Goal: Task Accomplishment & Management: Use online tool/utility

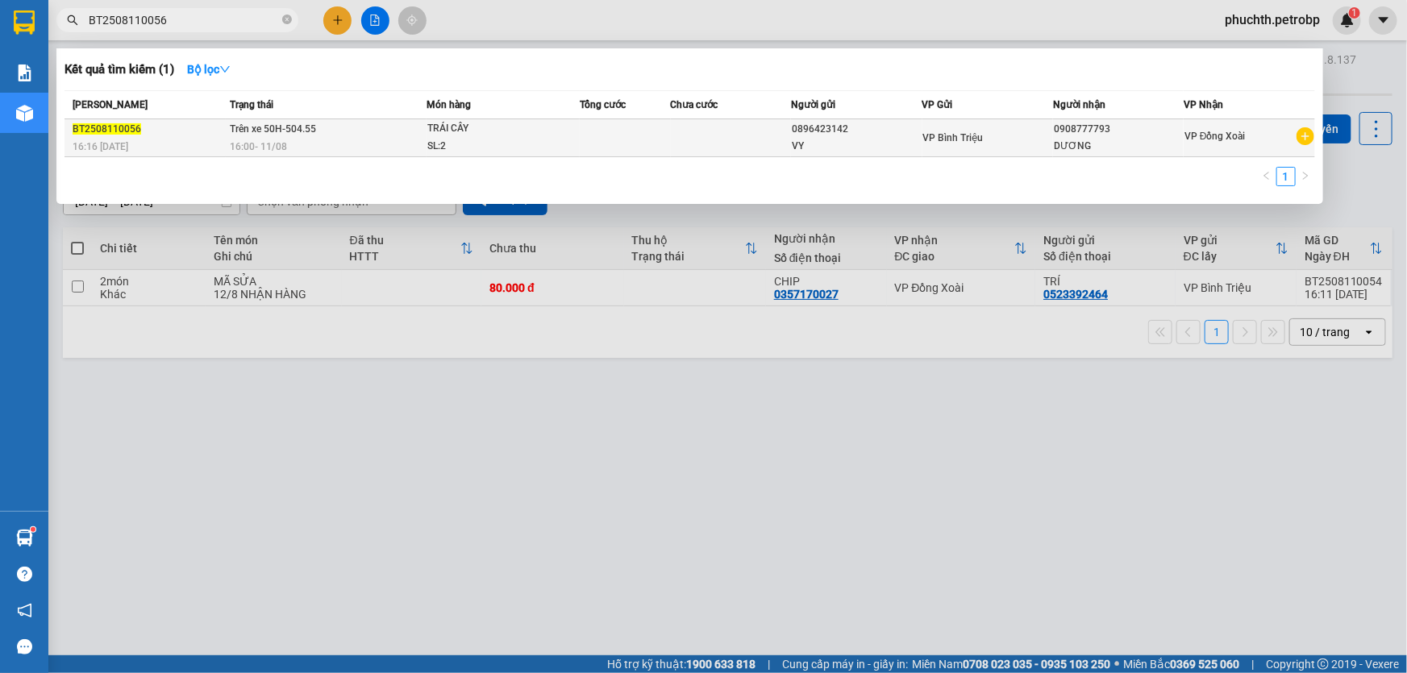
type input "BT2508110056"
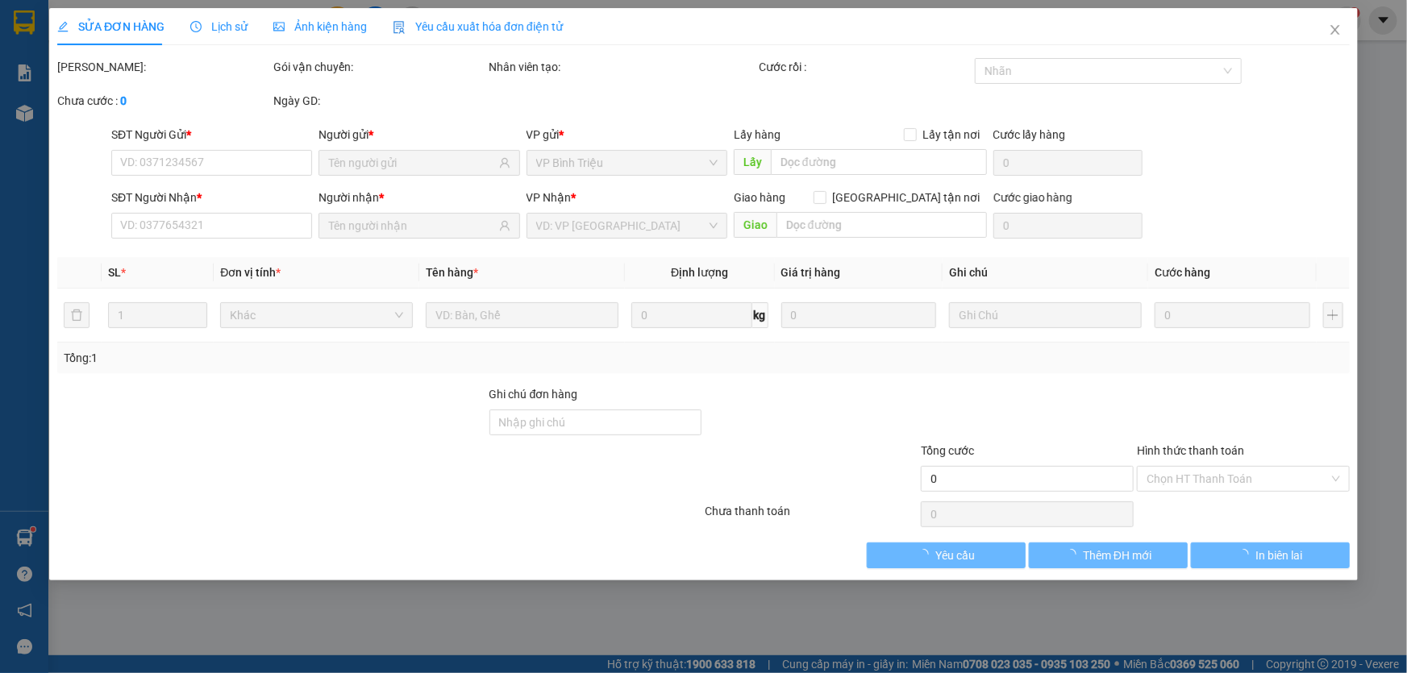
type input "0896423142"
type input "0908777793"
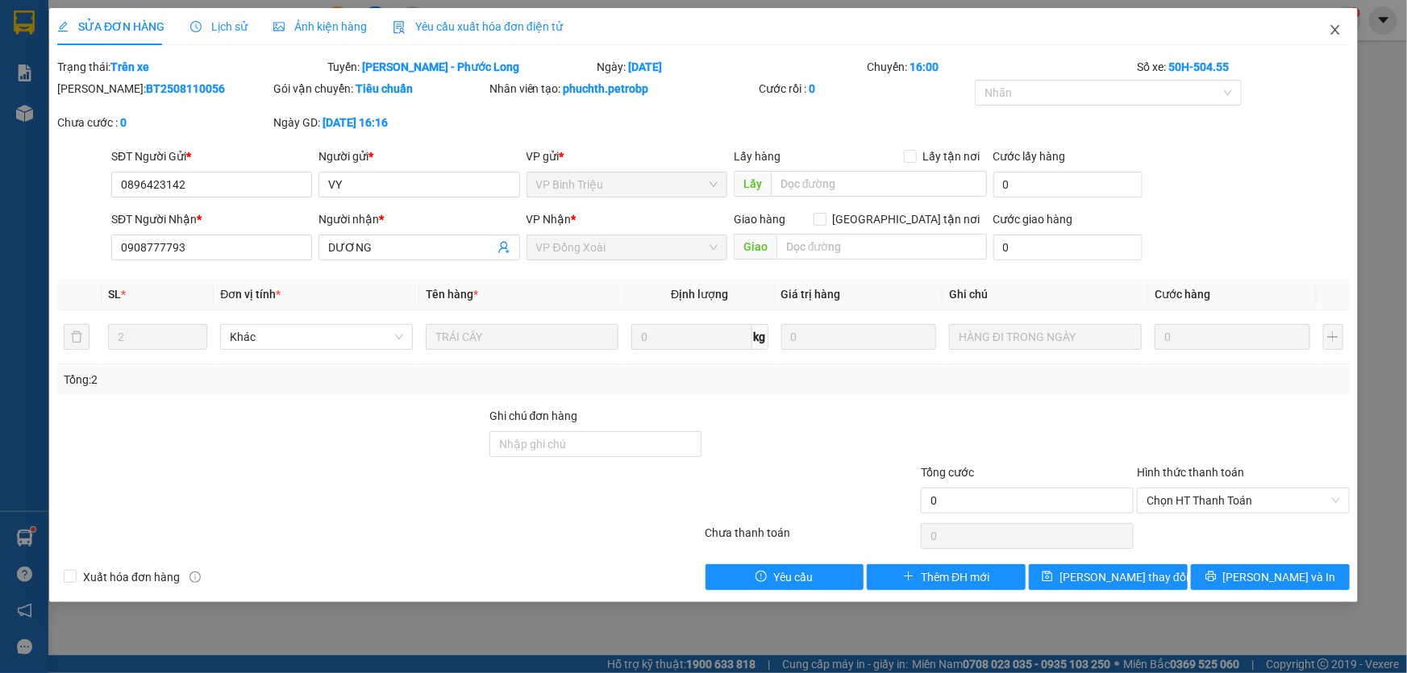
click at [1337, 33] on icon "close" at bounding box center [1334, 30] width 9 height 10
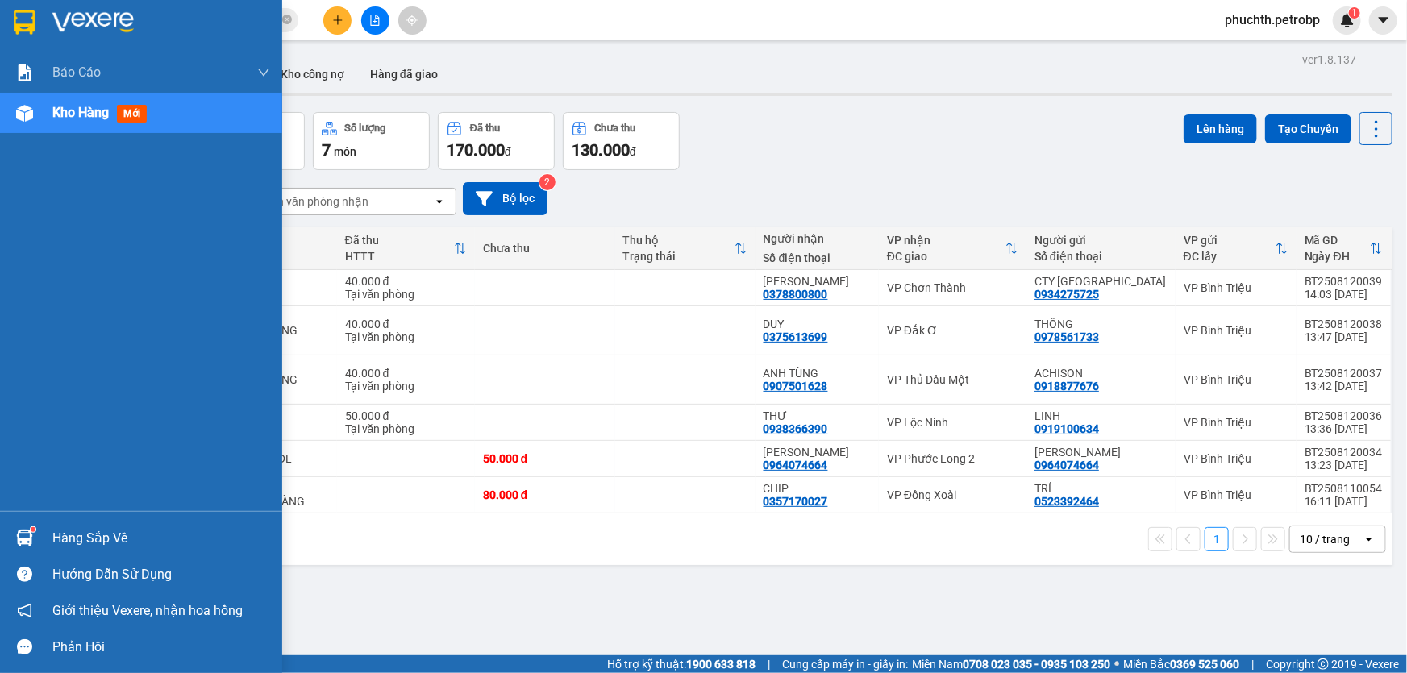
click at [32, 117] on div at bounding box center [24, 113] width 28 height 28
click at [68, 111] on span "Kho hàng" at bounding box center [80, 112] width 56 height 15
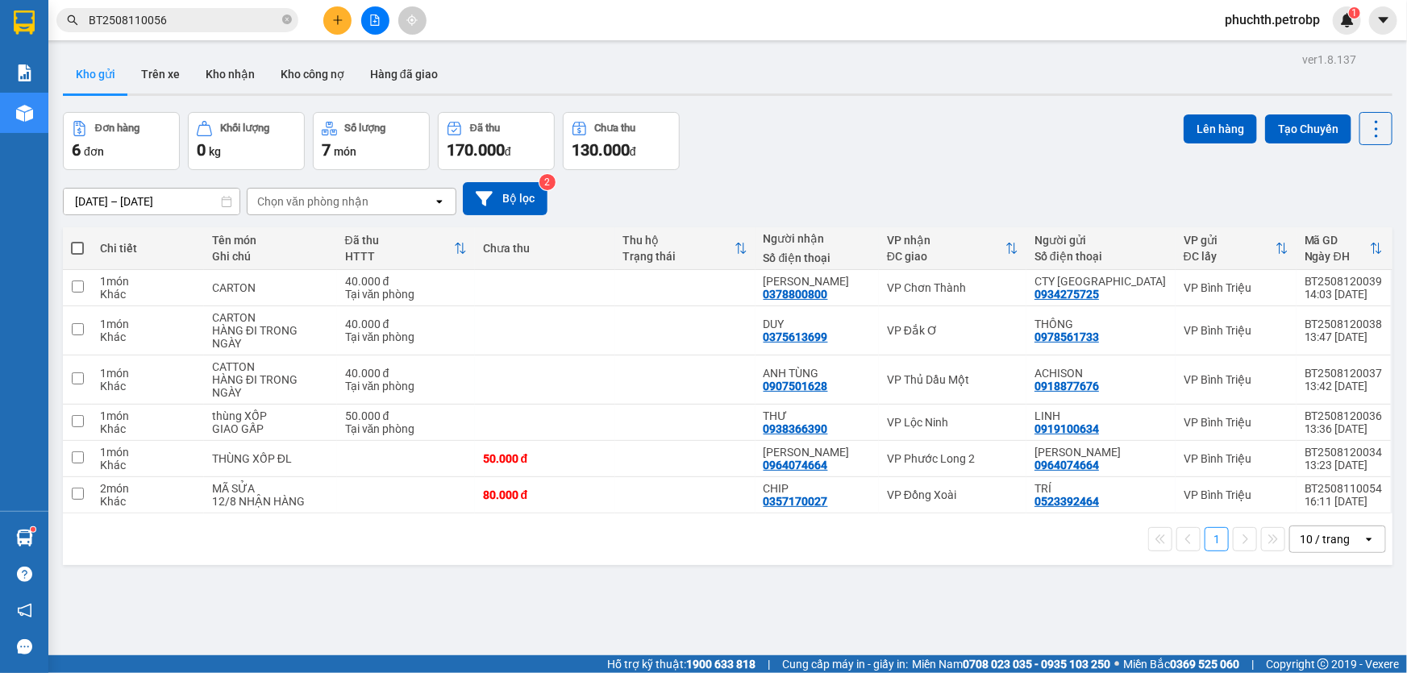
click at [482, 69] on div "Kho gửi Trên xe Kho nhận Kho công nợ Hàng đã giao" at bounding box center [727, 76] width 1329 height 43
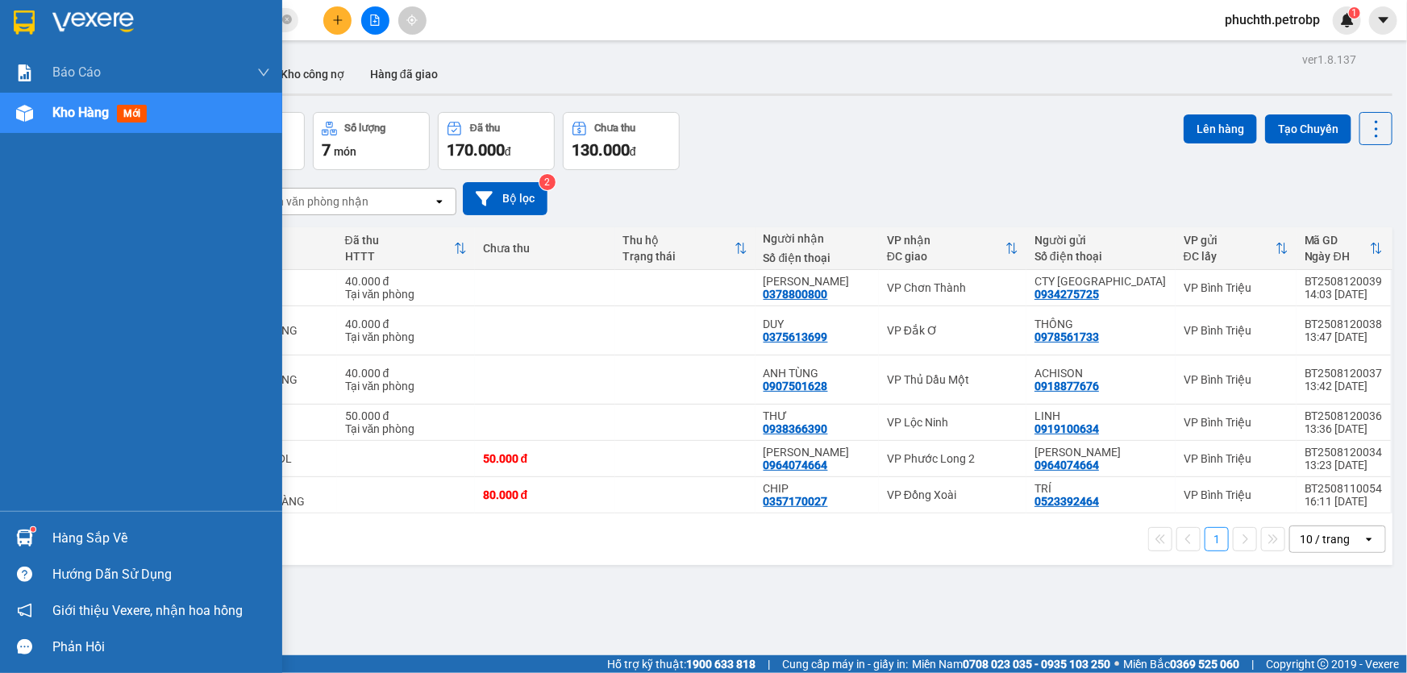
click at [69, 111] on span "Kho hàng" at bounding box center [80, 112] width 56 height 15
click at [97, 110] on span "Kho hàng" at bounding box center [80, 112] width 56 height 15
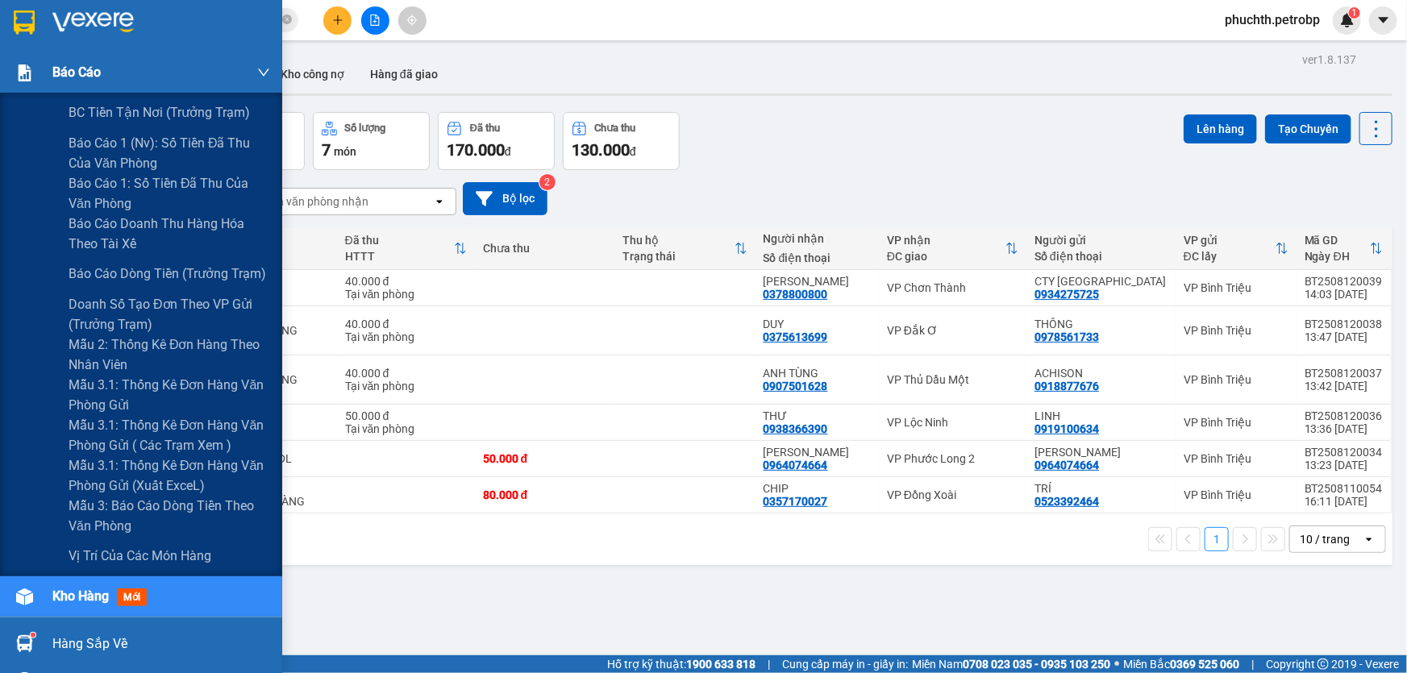
click at [96, 85] on div "Báo cáo" at bounding box center [161, 72] width 218 height 40
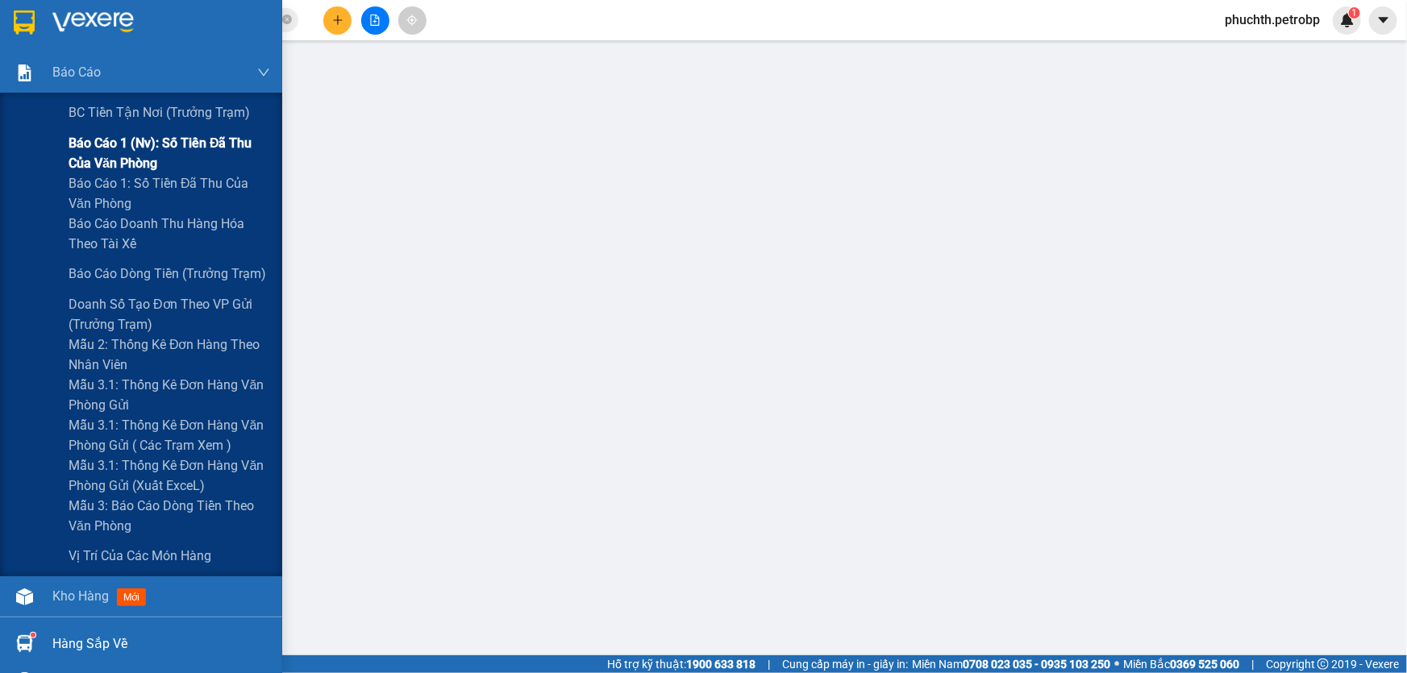
click at [135, 156] on span "Báo cáo 1 (nv): Số tiền đã thu của văn phòng" at bounding box center [170, 153] width 202 height 40
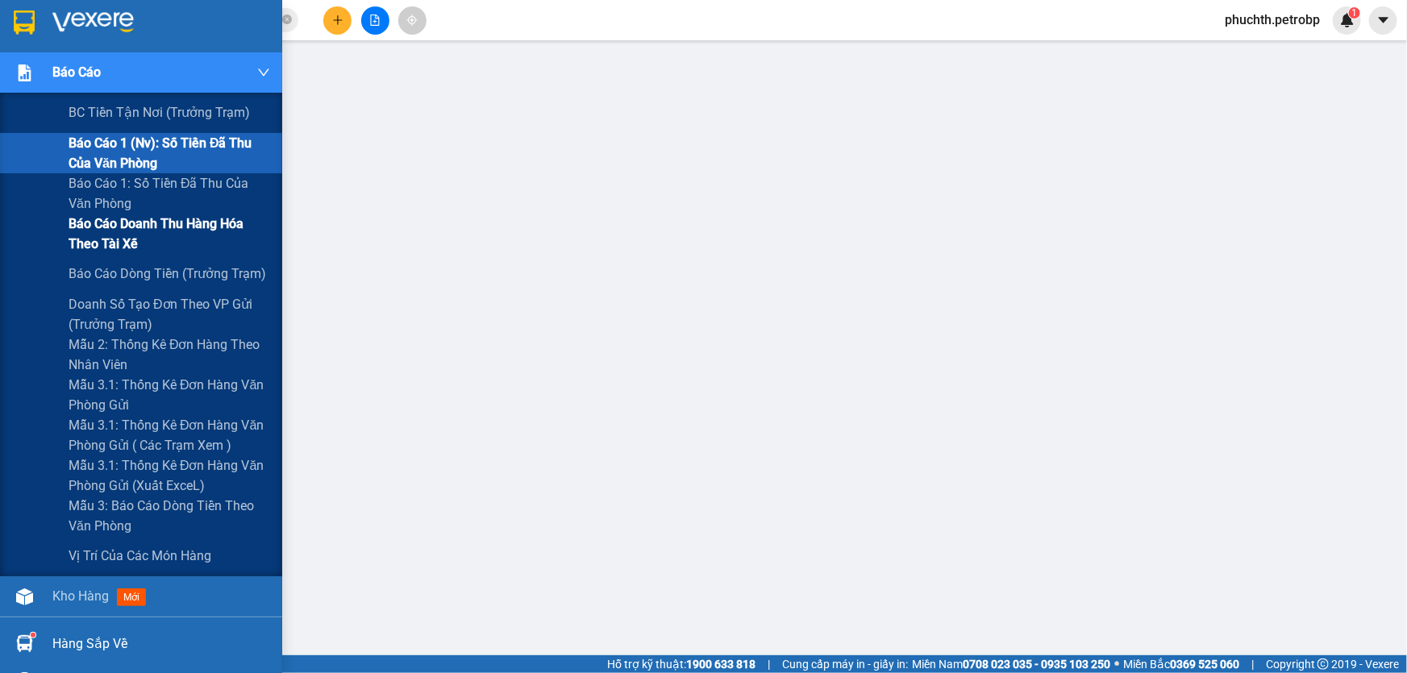
click at [184, 235] on span "Báo cáo doanh thu hàng hóa theo tài xế" at bounding box center [170, 234] width 202 height 40
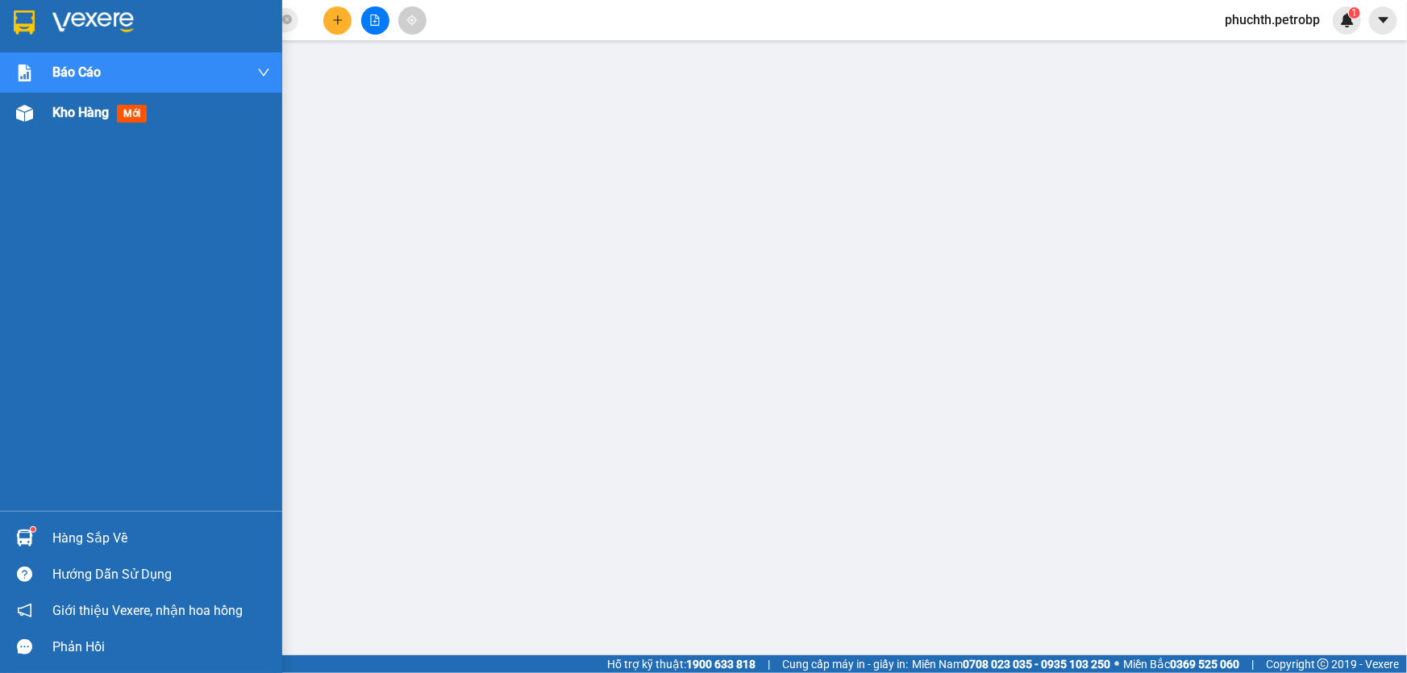
click at [34, 114] on div at bounding box center [24, 113] width 28 height 28
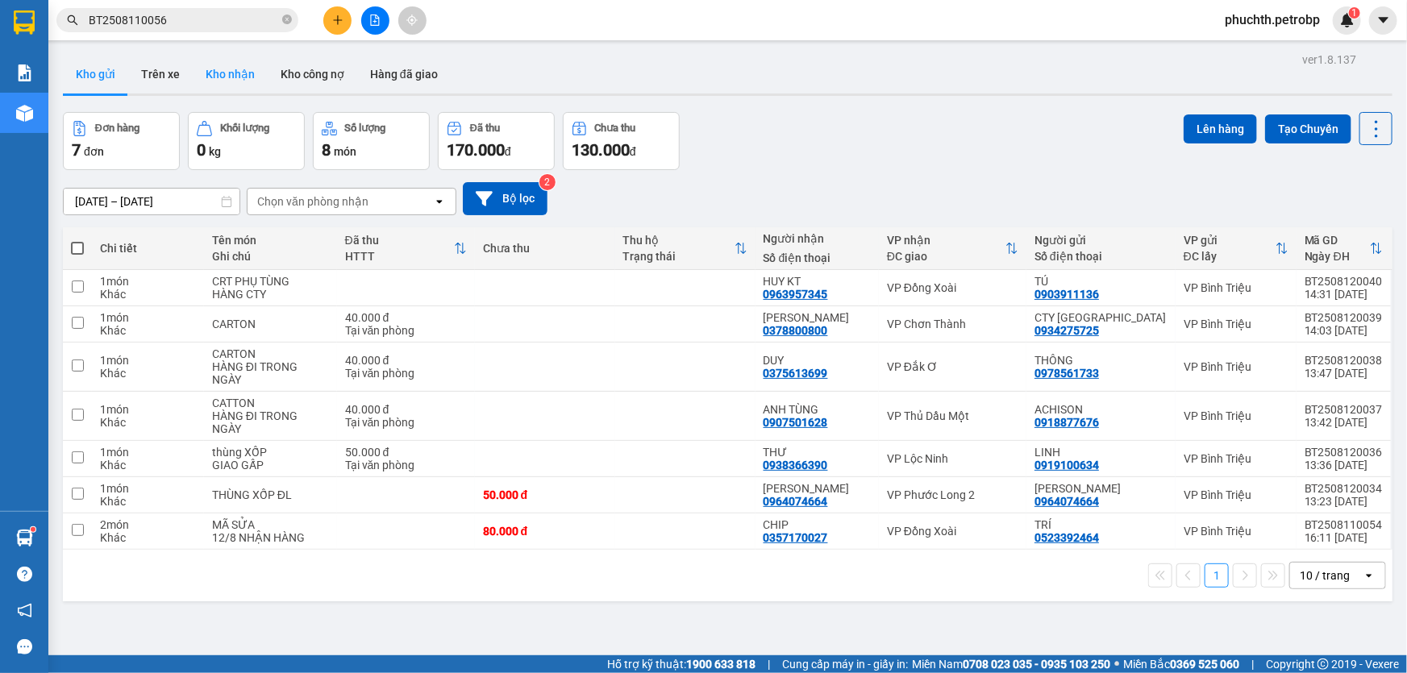
click at [235, 69] on button "Kho nhận" at bounding box center [230, 74] width 75 height 39
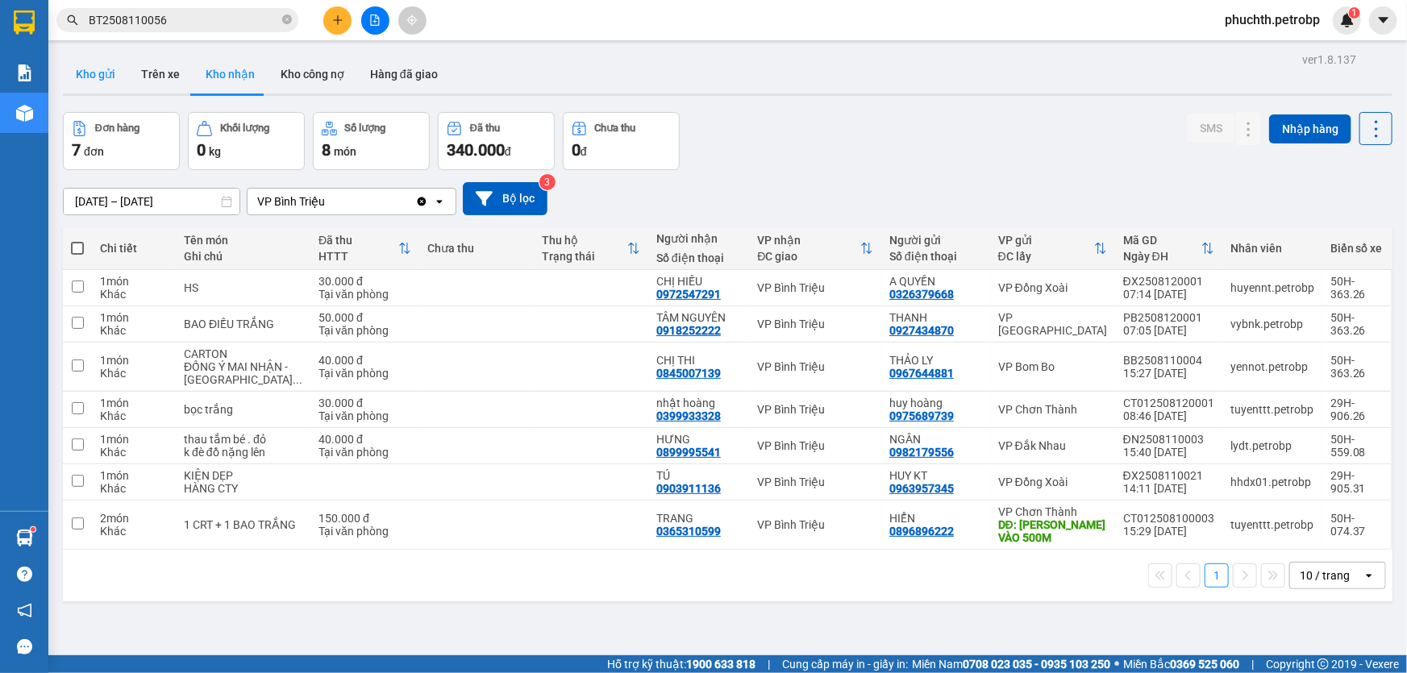
click at [100, 77] on button "Kho gửi" at bounding box center [95, 74] width 65 height 39
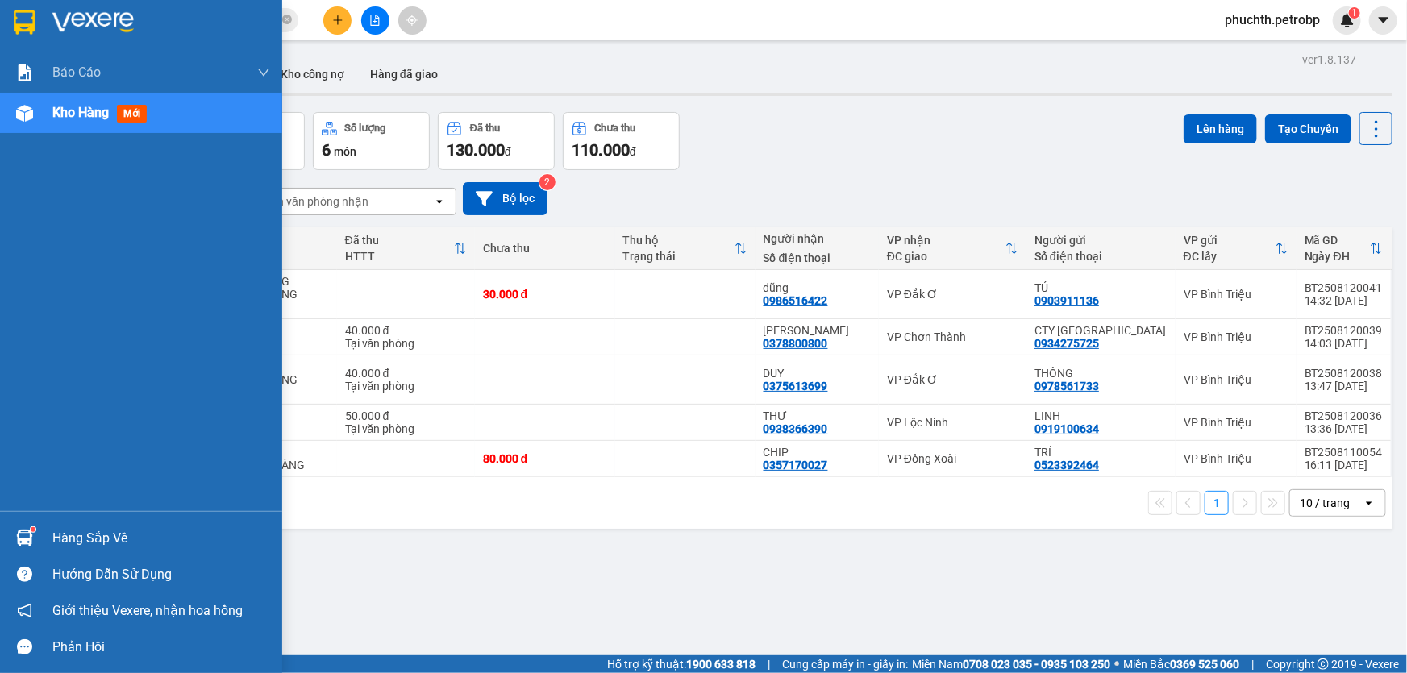
click at [95, 543] on div "Hàng sắp về" at bounding box center [161, 538] width 218 height 24
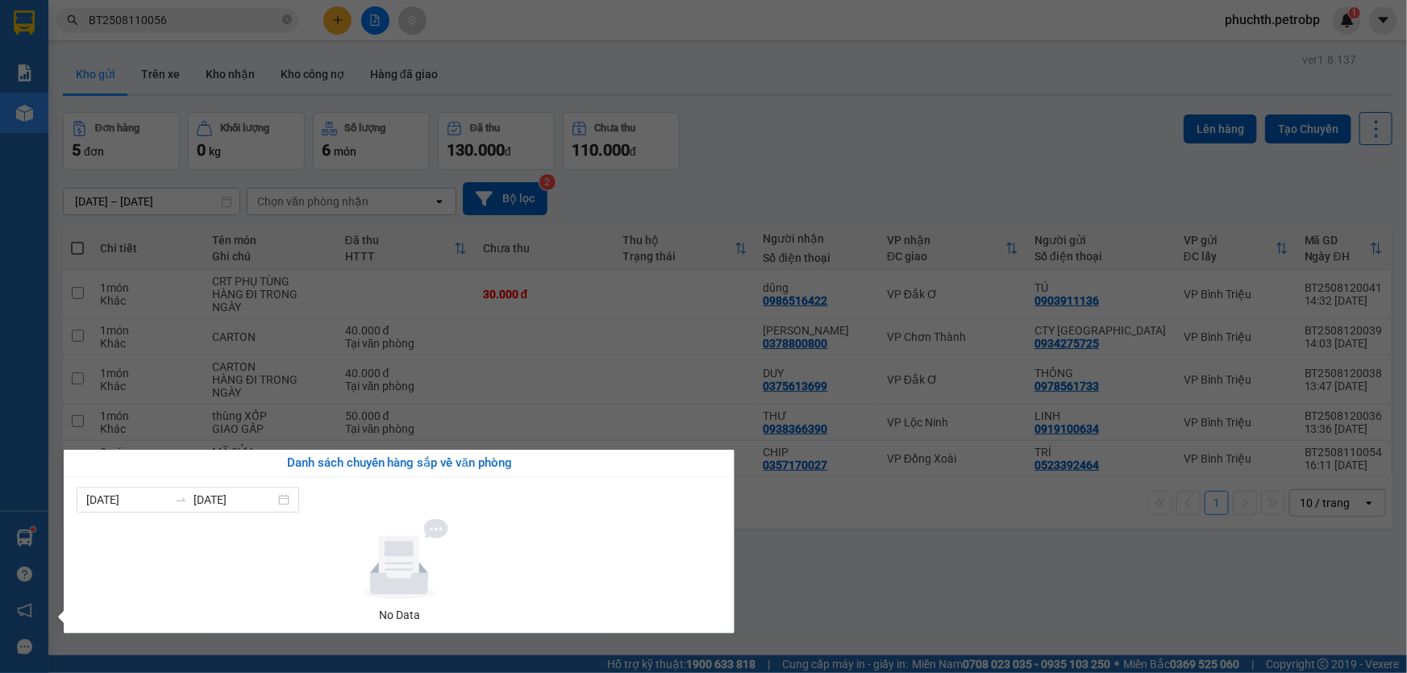
click at [780, 574] on section "Kết quả tìm kiếm ( 1 ) Bộ lọc Mã ĐH Trạng thái Món hàng Tổng cước Chưa cước Ngư…" at bounding box center [703, 336] width 1407 height 673
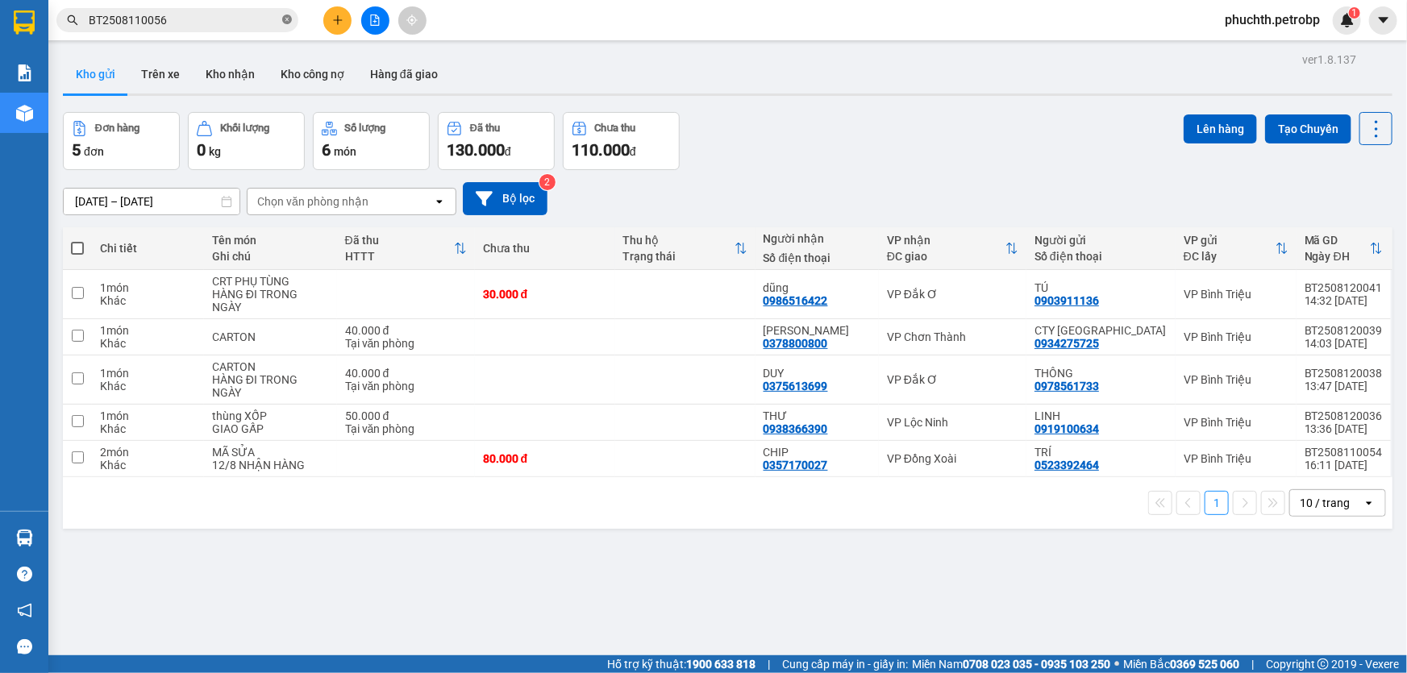
click at [284, 20] on icon "close-circle" at bounding box center [287, 20] width 10 height 10
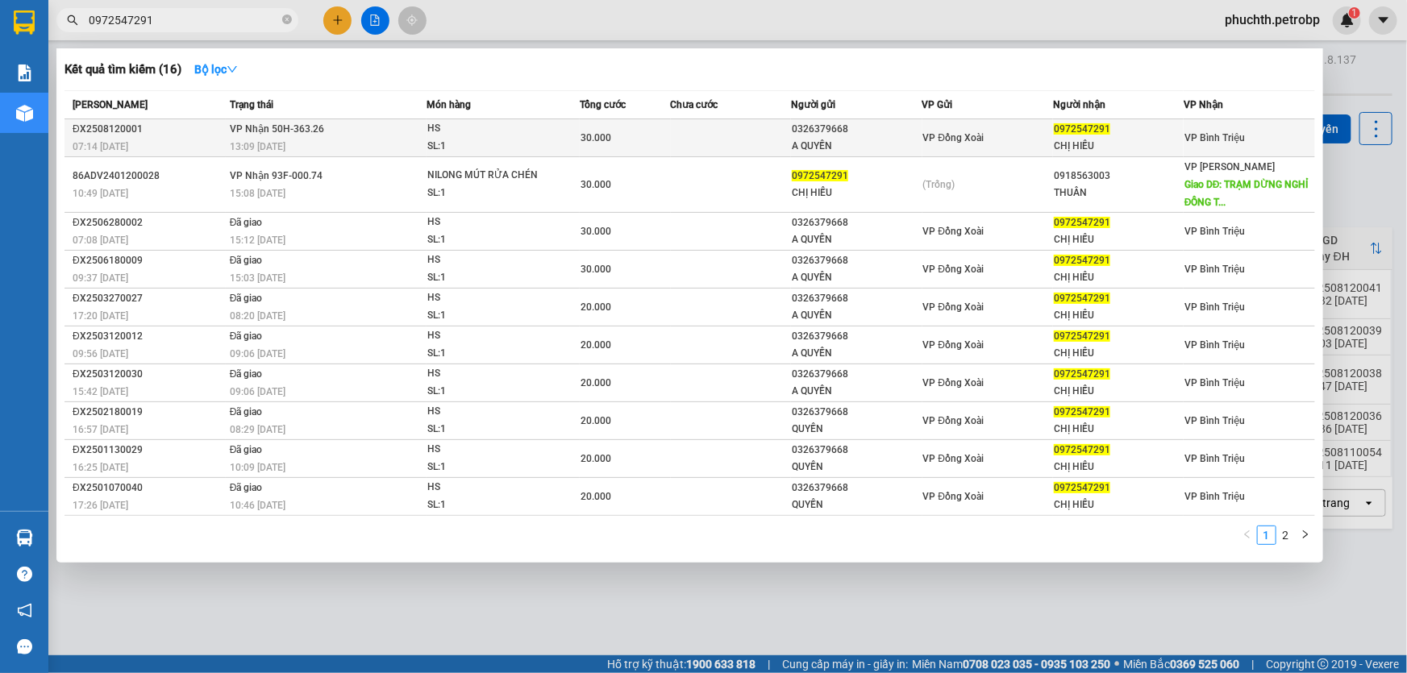
type input "0972547291"
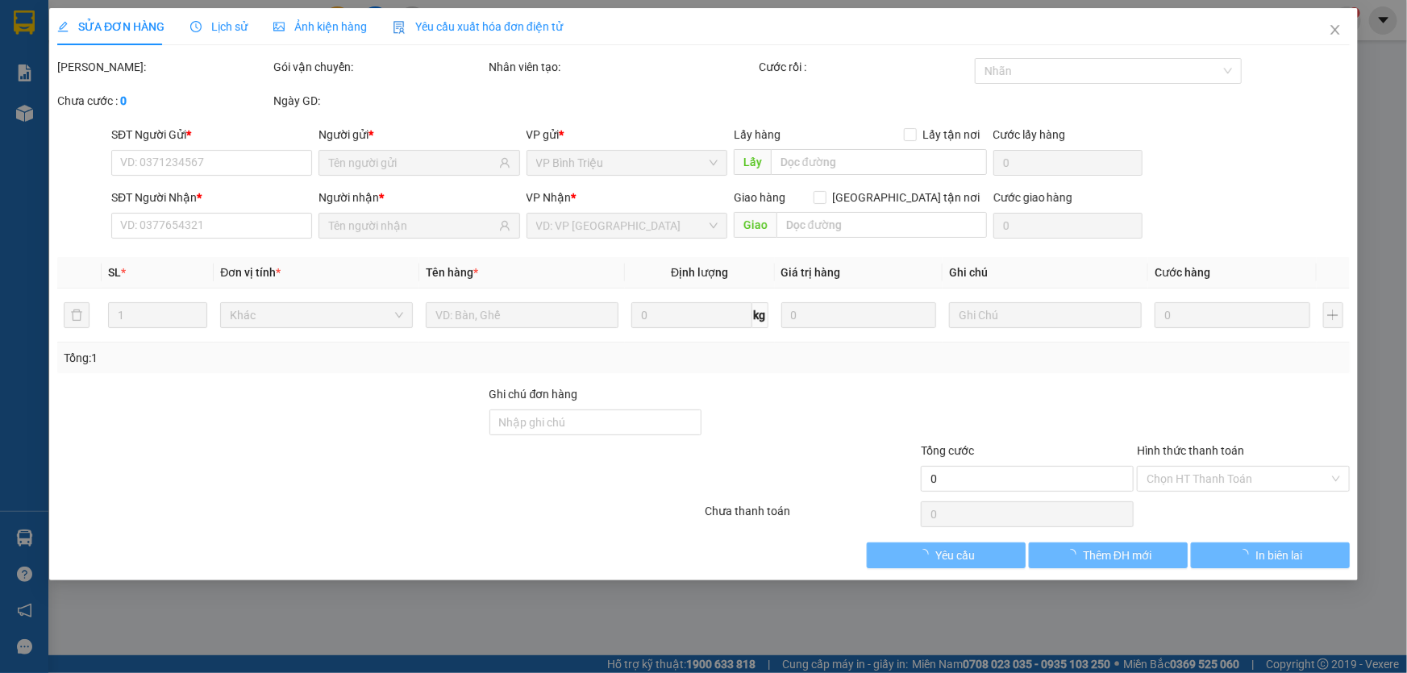
type input "0326379668"
type input "A QUYỀN"
type input "0972547291"
type input "CHỊ HIẾU"
type input "30.000"
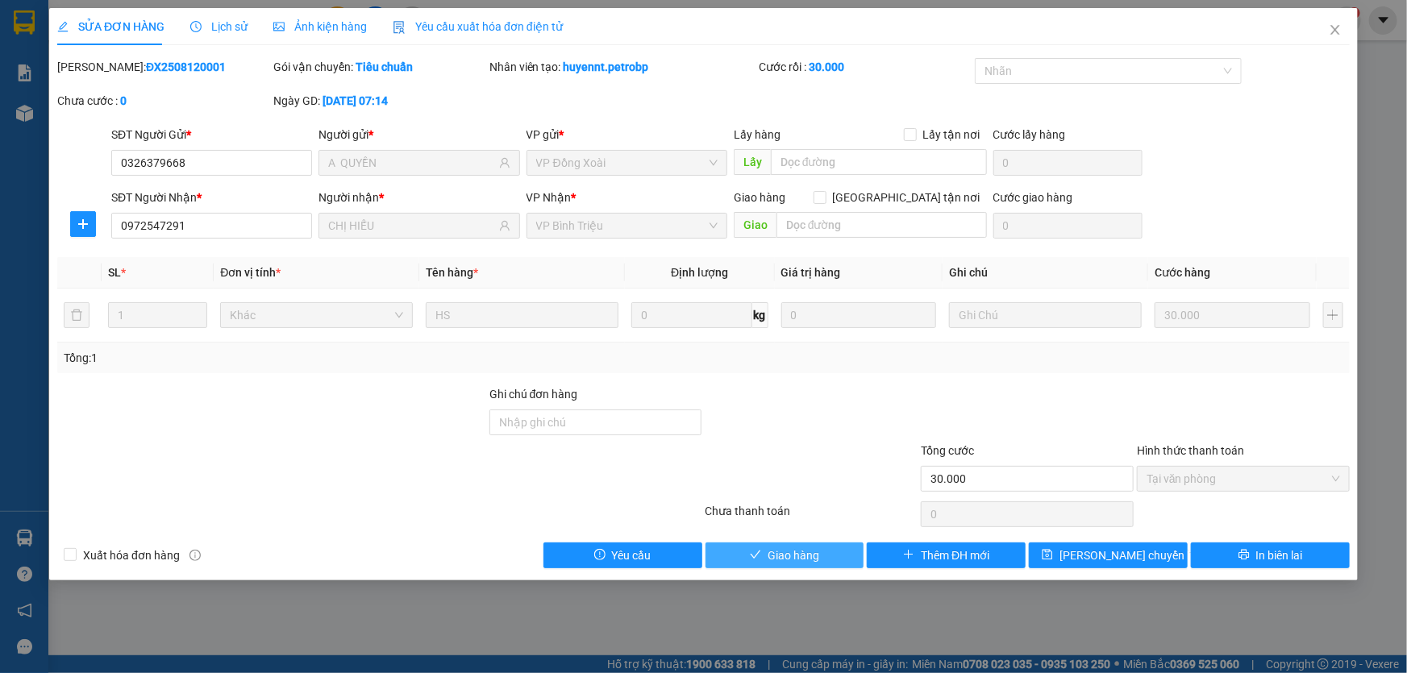
click at [824, 556] on button "Giao hàng" at bounding box center [784, 556] width 159 height 26
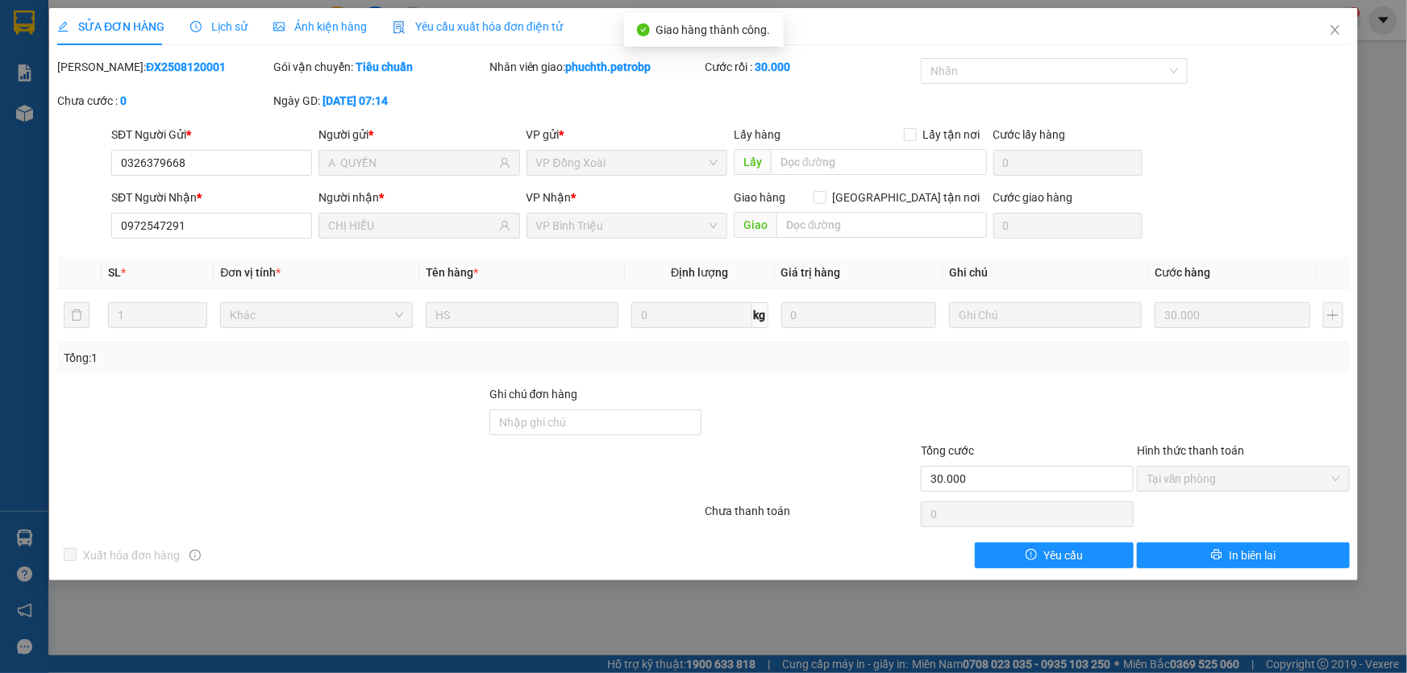
click at [752, 622] on div "SỬA ĐƠN HÀNG Lịch sử Ảnh kiện hàng Yêu cầu xuất hóa đơn điện tử Total Paid Fee …" at bounding box center [703, 336] width 1407 height 673
click at [700, 628] on div "SỬA ĐƠN HÀNG Lịch sử Ảnh kiện hàng Yêu cầu xuất hóa đơn điện tử Total Paid Fee …" at bounding box center [703, 336] width 1407 height 673
click at [1333, 32] on icon "close" at bounding box center [1334, 30] width 9 height 10
